Goal: Navigation & Orientation: Find specific page/section

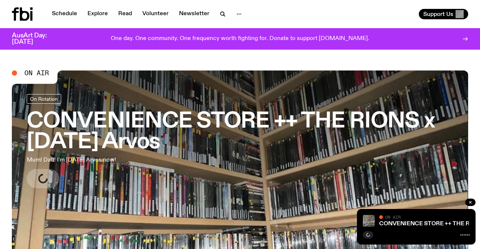
click at [62, 15] on link "Schedule" at bounding box center [64, 14] width 34 height 10
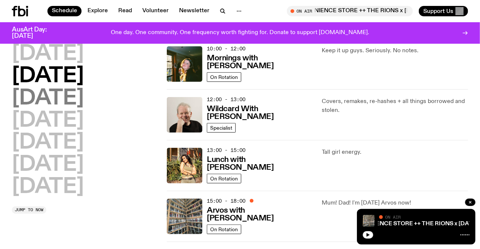
scroll to position [67, 0]
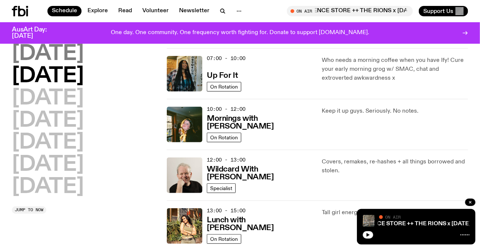
click at [73, 59] on h2 "[DATE]" at bounding box center [48, 54] width 72 height 21
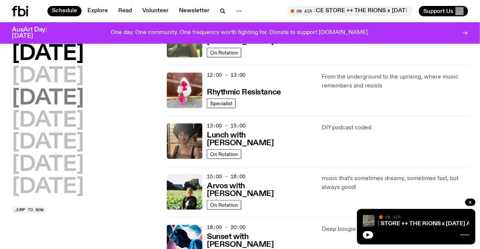
scroll to position [155, 0]
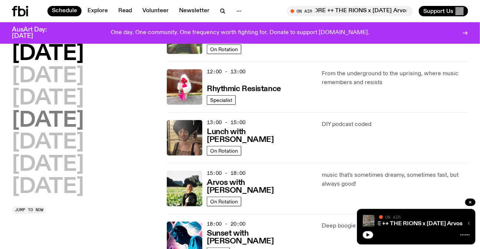
click at [55, 111] on h2 "[DATE]" at bounding box center [48, 121] width 72 height 21
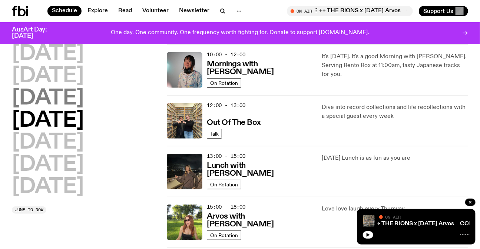
click at [83, 92] on h2 "[DATE]" at bounding box center [48, 98] width 72 height 21
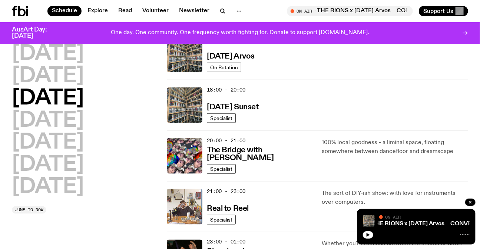
scroll to position [290, 0]
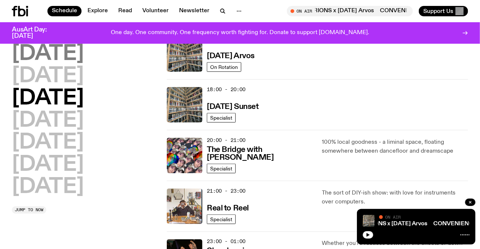
click at [66, 50] on h2 "[DATE]" at bounding box center [48, 54] width 72 height 21
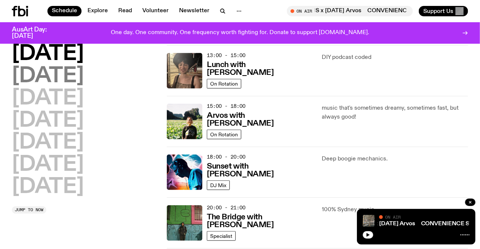
click at [81, 73] on h2 "[DATE]" at bounding box center [48, 76] width 72 height 21
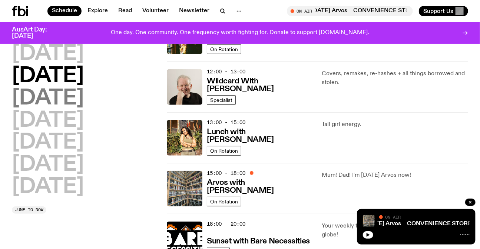
click at [83, 106] on h2 "[DATE]" at bounding box center [48, 98] width 72 height 21
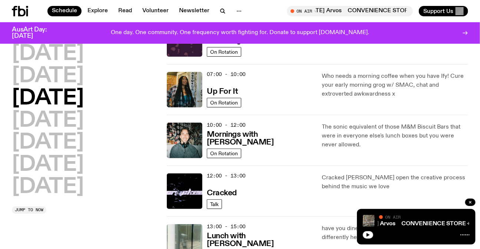
scroll to position [122, 0]
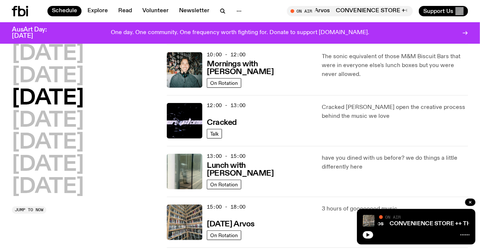
click at [26, 16] on icon at bounding box center [27, 12] width 2 height 7
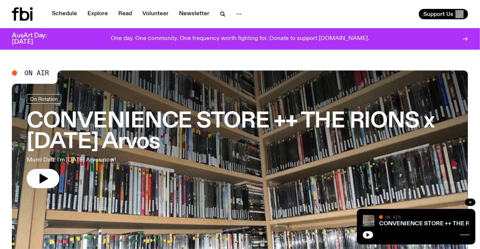
click at [472, 204] on icon "button" at bounding box center [470, 202] width 4 height 4
